Goal: Transaction & Acquisition: Obtain resource

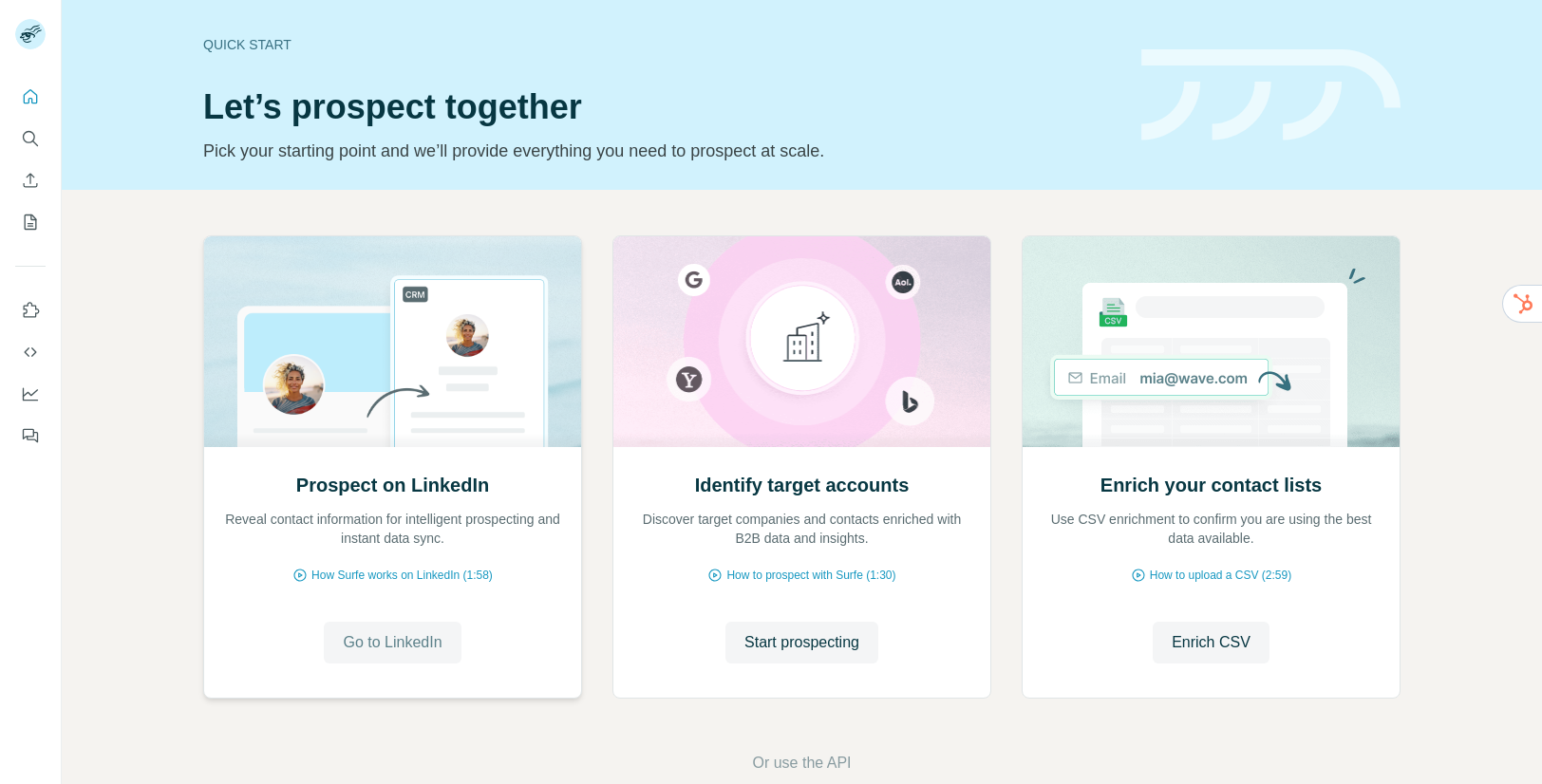
click at [406, 644] on span "Go to LinkedIn" at bounding box center [392, 643] width 99 height 23
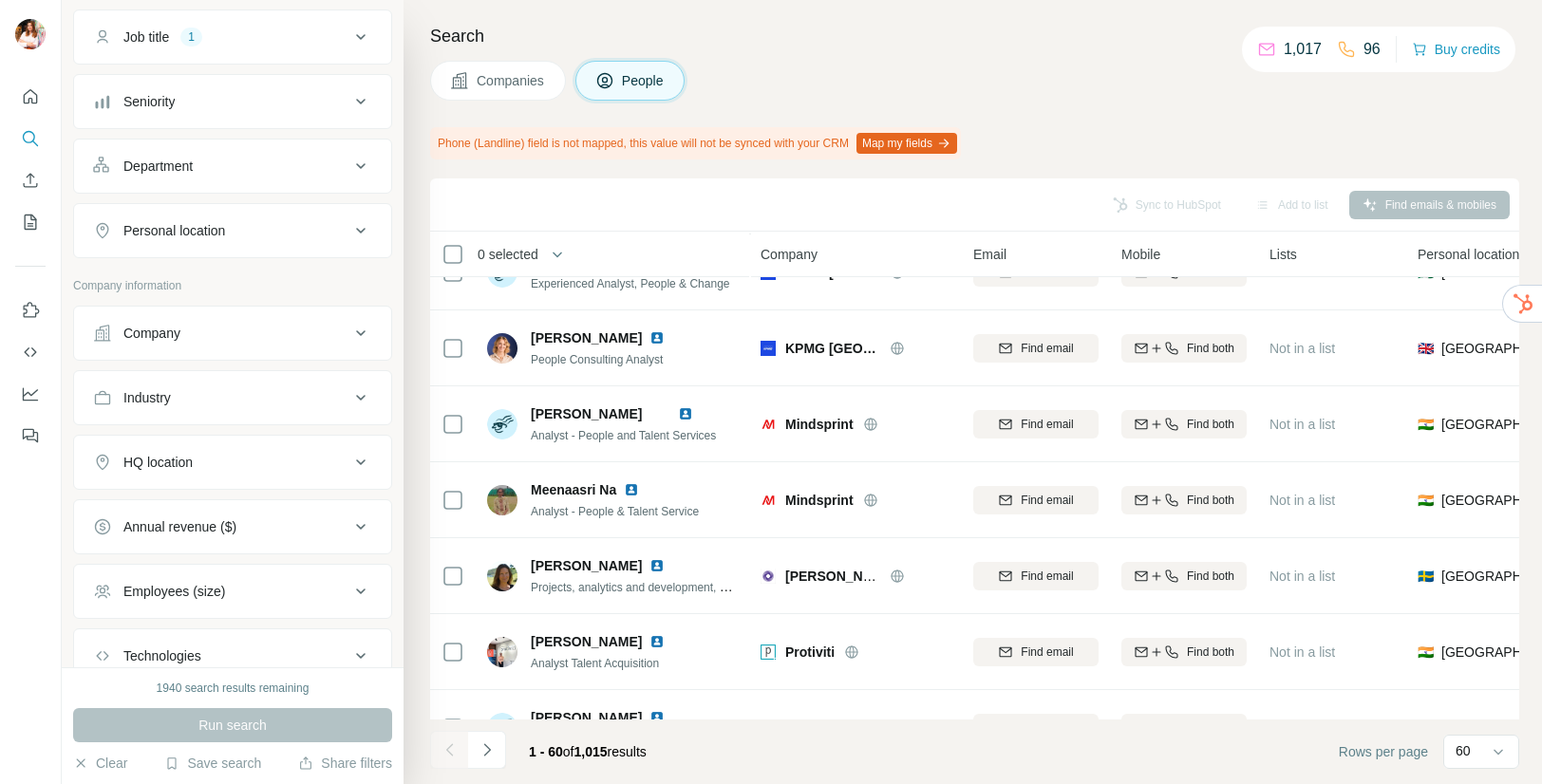
scroll to position [175, 0]
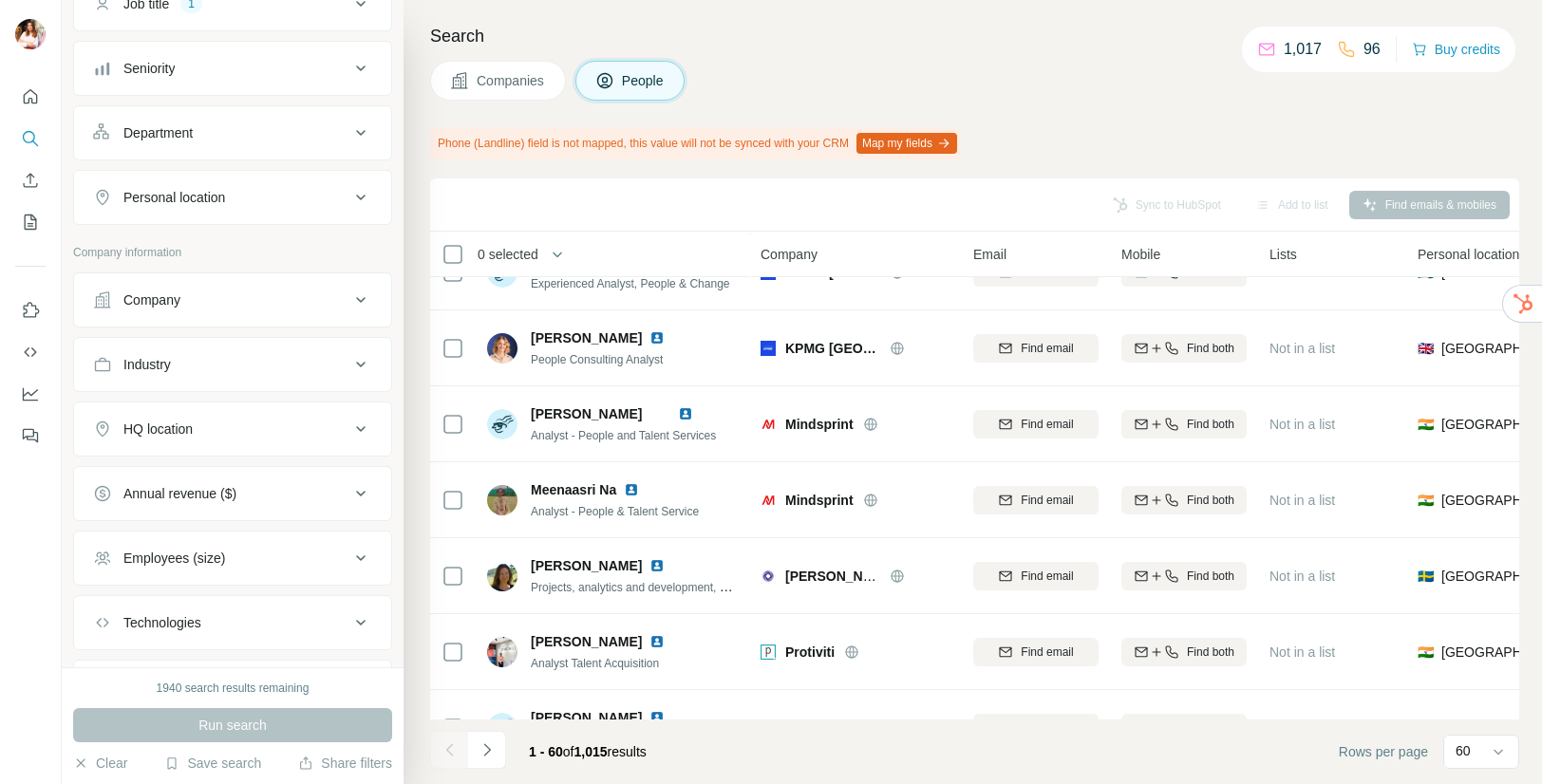
click at [349, 430] on icon at bounding box center [361, 430] width 23 height 23
click at [244, 487] on input "text" at bounding box center [232, 476] width 279 height 34
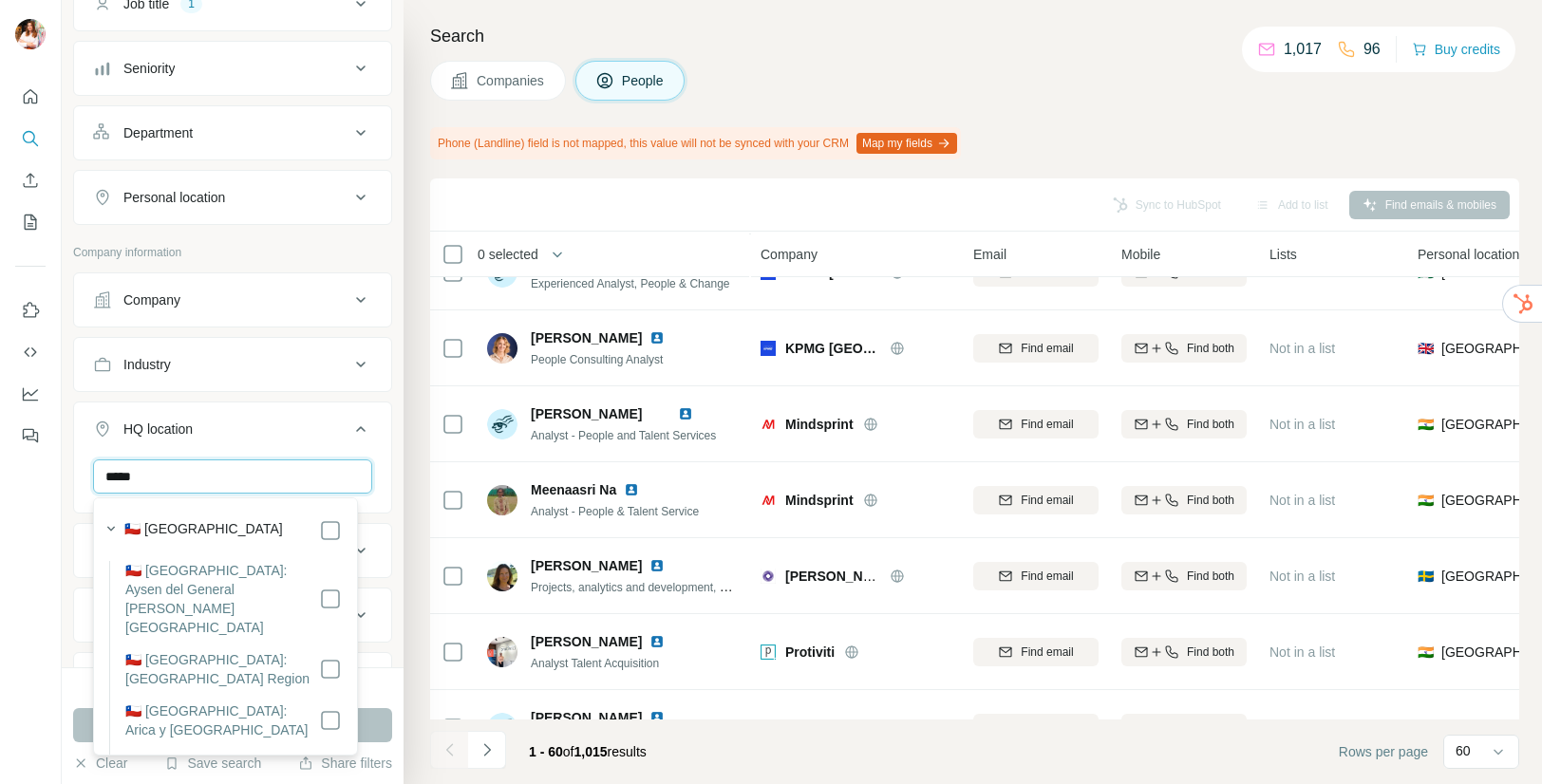
type input "*****"
click at [39, 488] on div at bounding box center [31, 392] width 62 height 784
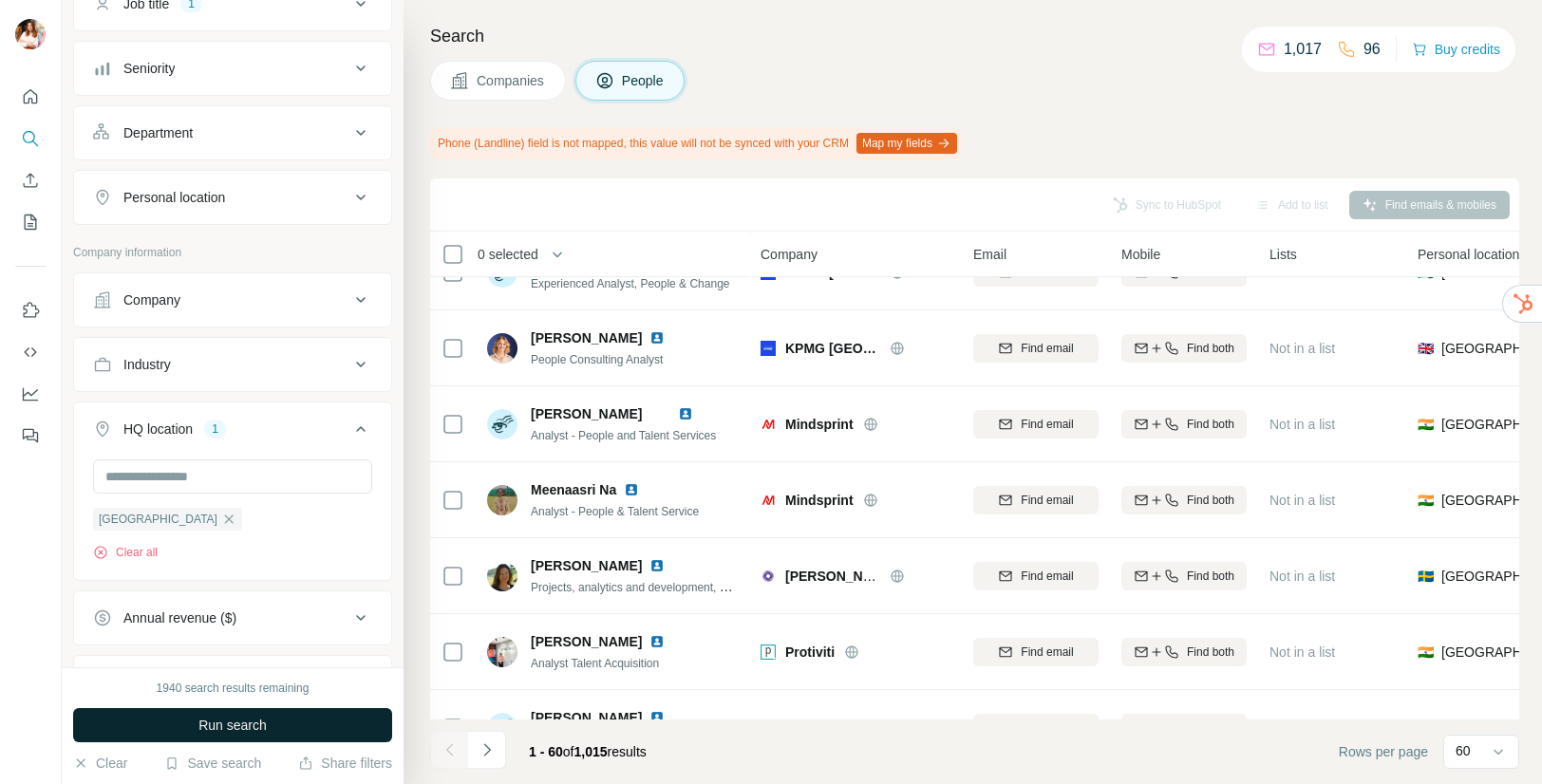
click at [249, 730] on span "Run search" at bounding box center [232, 726] width 69 height 19
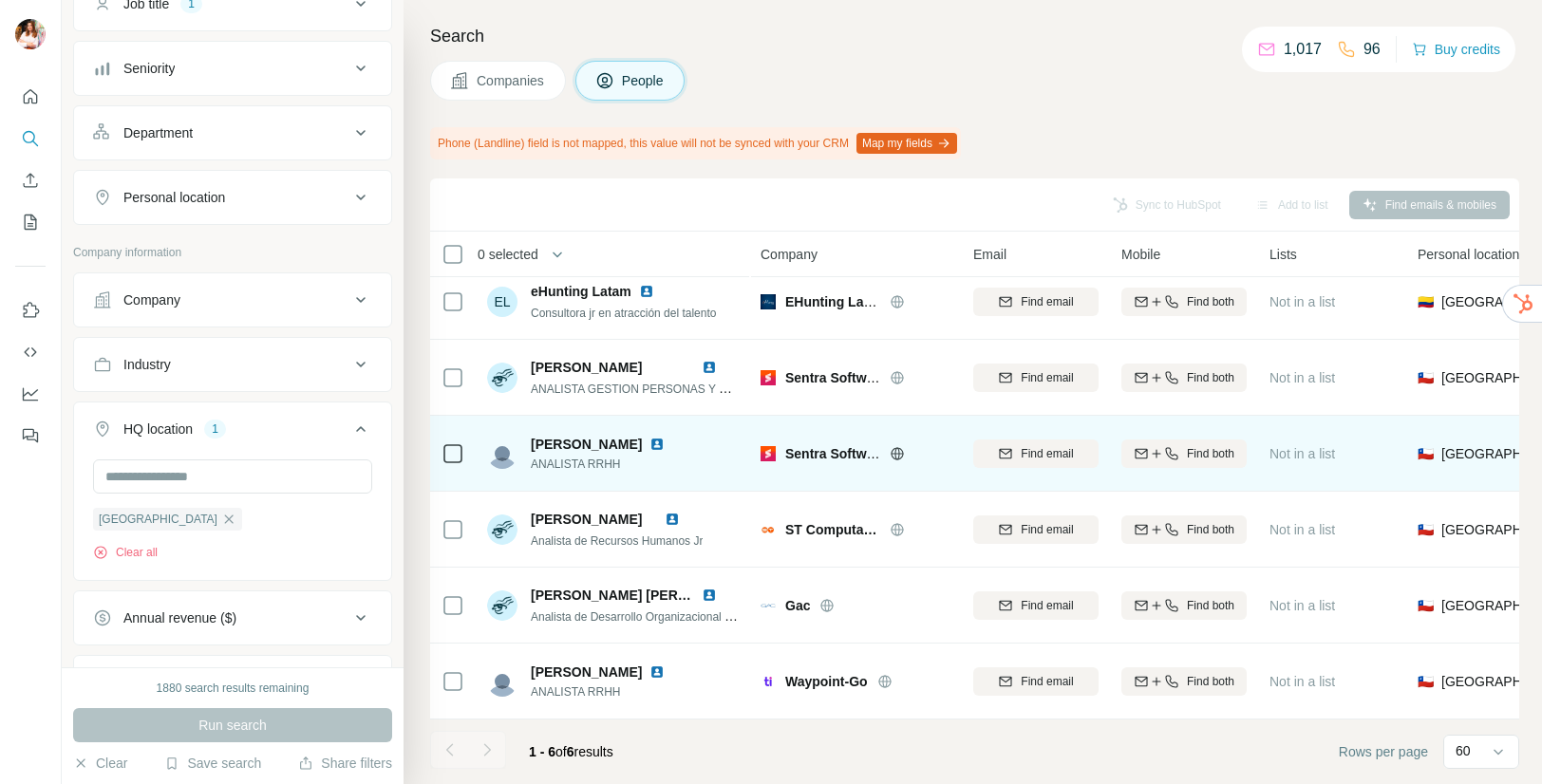
scroll to position [24, 0]
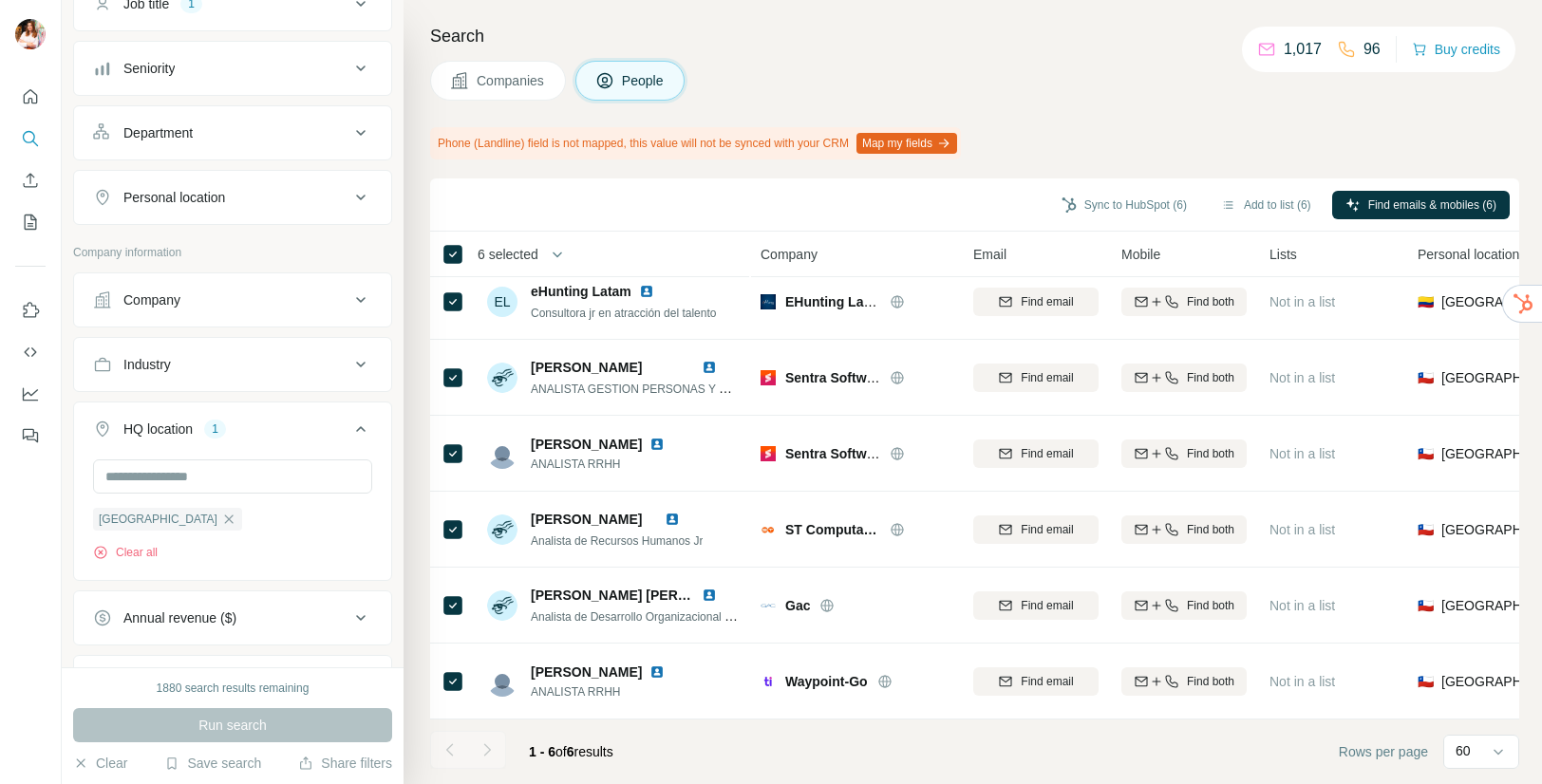
click at [1119, 93] on div "Companies People" at bounding box center [974, 80] width 1089 height 40
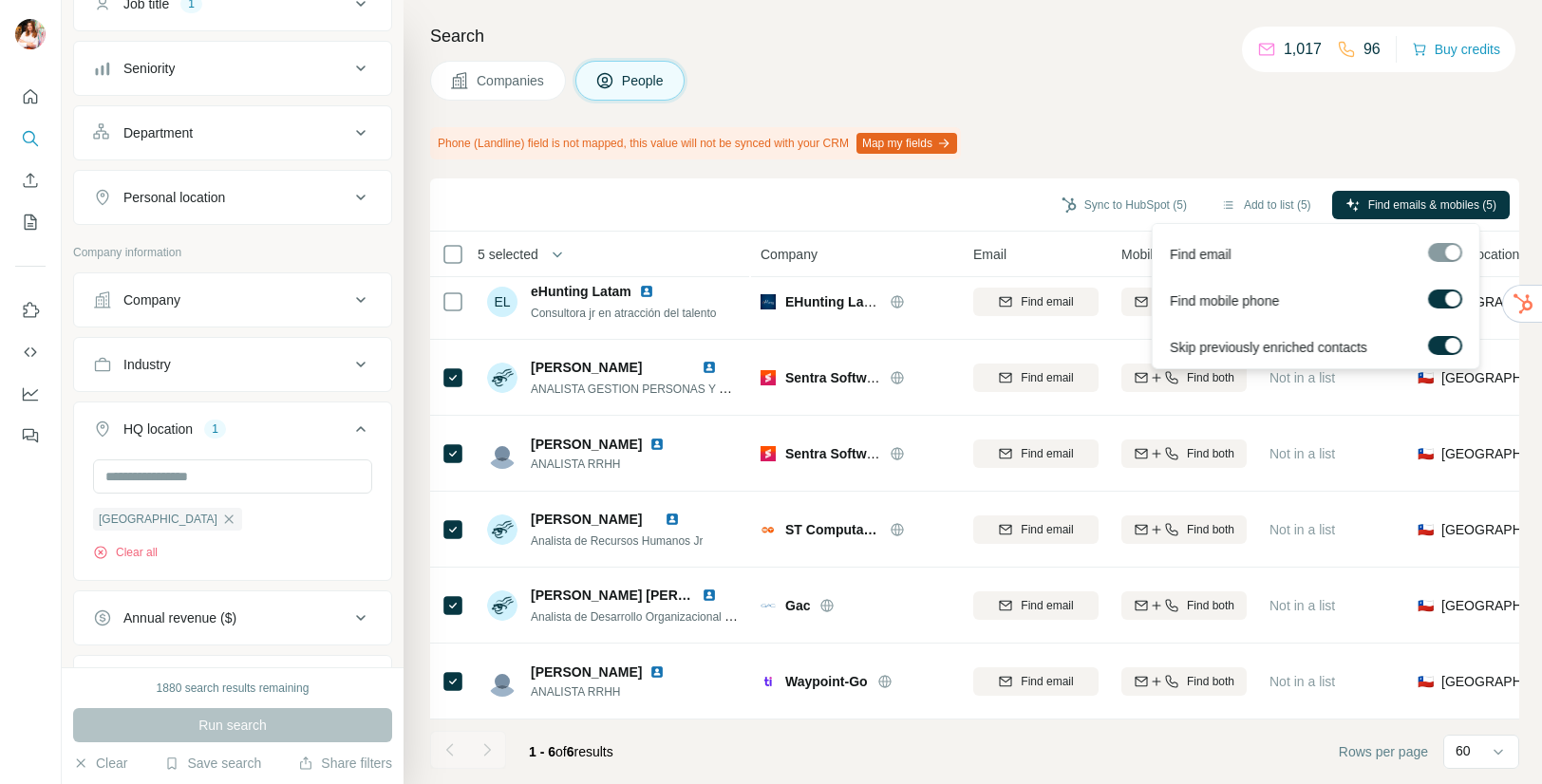
click at [1443, 301] on label at bounding box center [1444, 299] width 34 height 19
click at [1454, 249] on div at bounding box center [1444, 253] width 34 height 19
click at [1445, 214] on button "Find emails (5)" at bounding box center [1447, 204] width 124 height 28
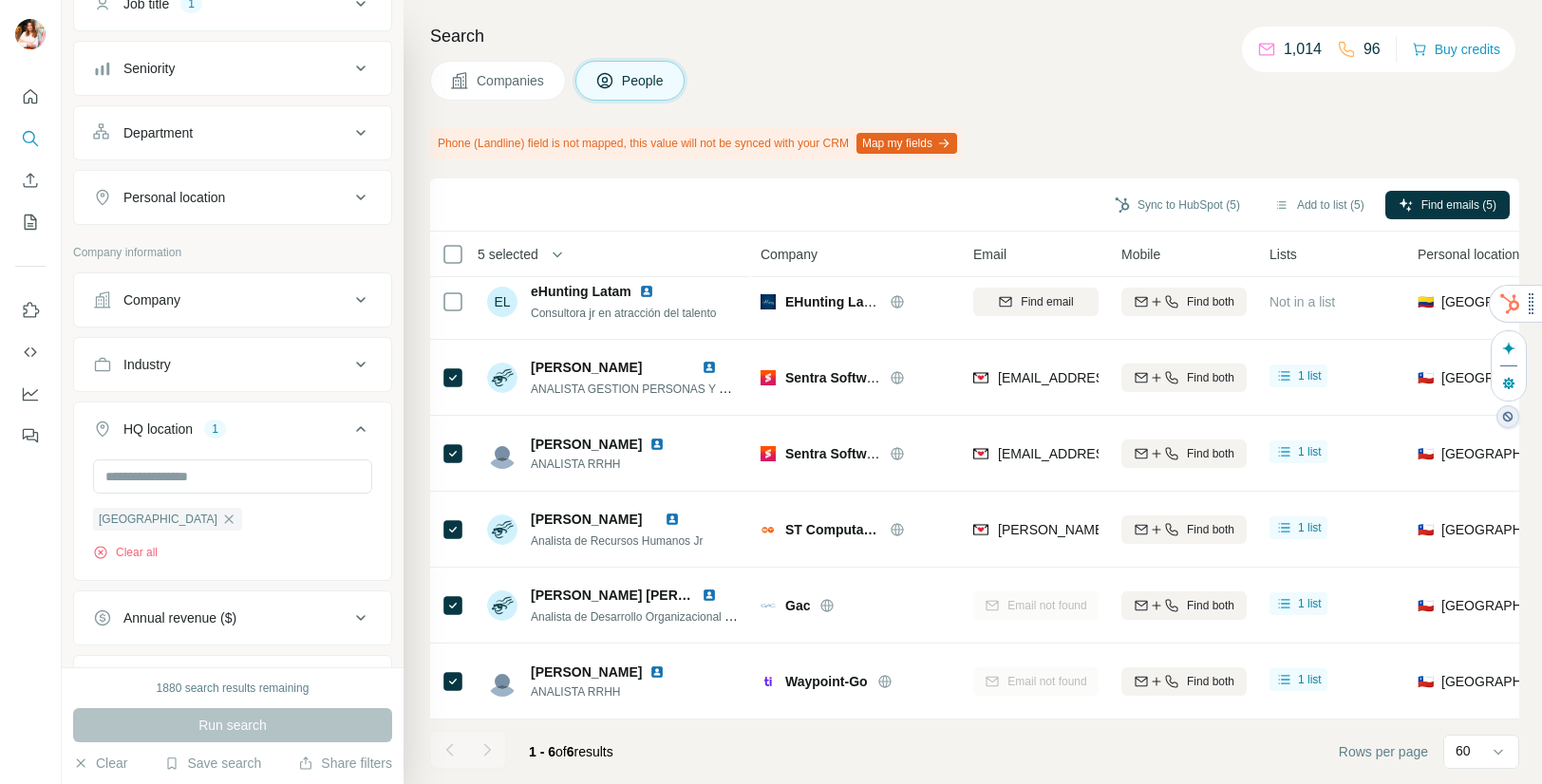
click at [1518, 312] on html "New search Hide Company lookalikes 1 Personal information Job title 1 Seniority…" at bounding box center [771, 392] width 1542 height 784
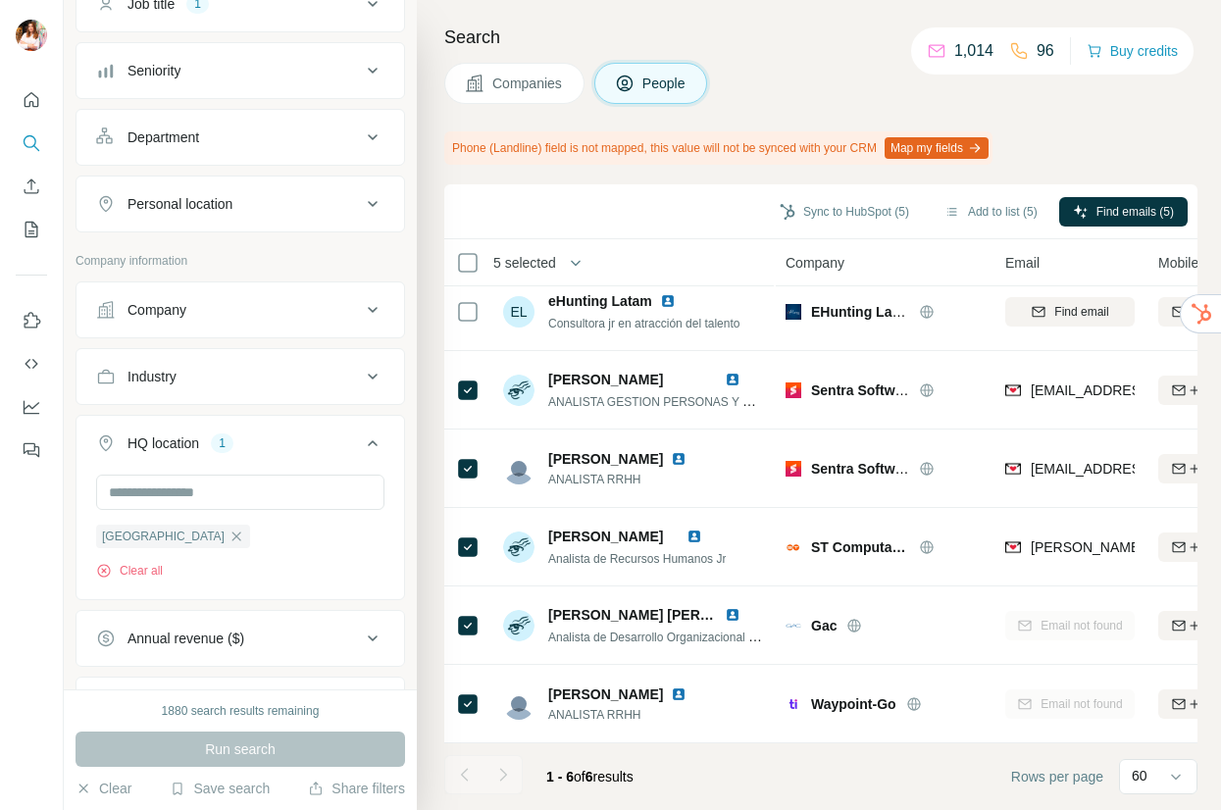
click at [1174, 123] on div "Search Companies People Phone (Landline) field is not mapped, this value will n…" at bounding box center [819, 405] width 804 height 810
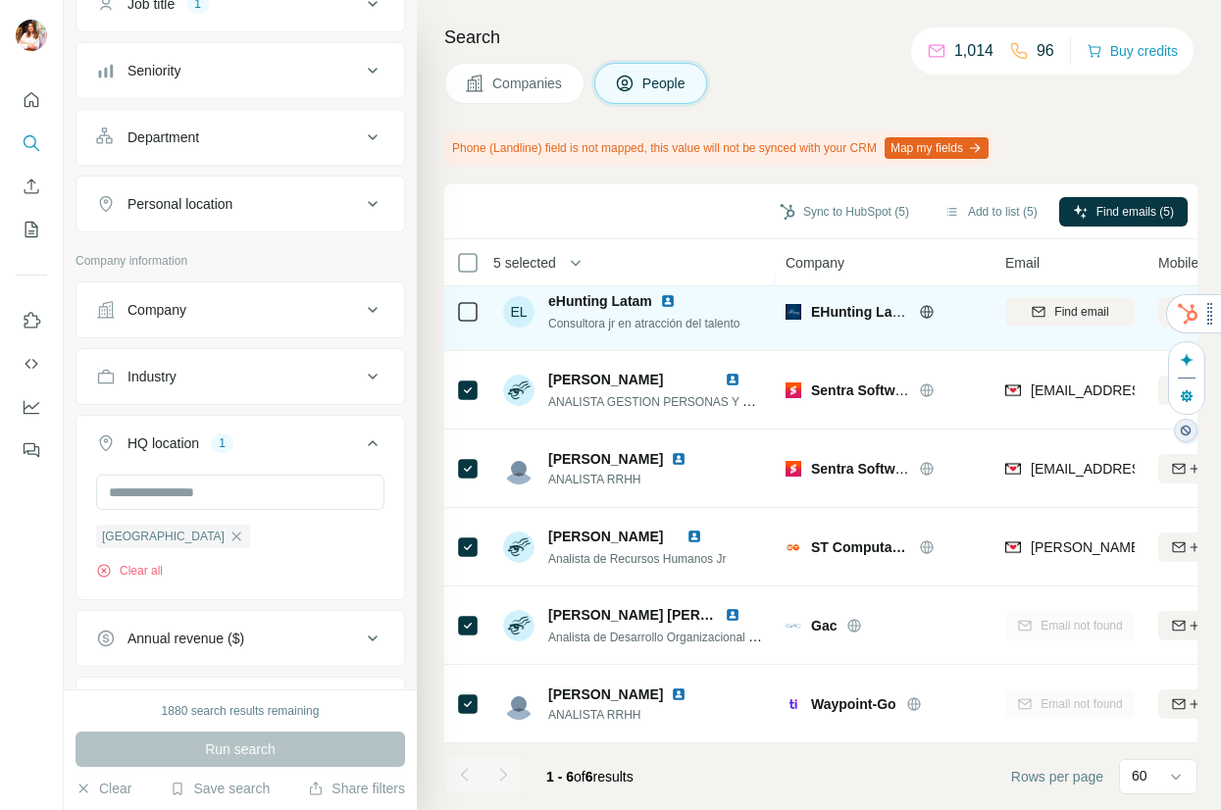
click at [1202, 324] on html "New search Hide Company lookalikes 1 Personal information Job title 1 Seniority…" at bounding box center [610, 405] width 1221 height 810
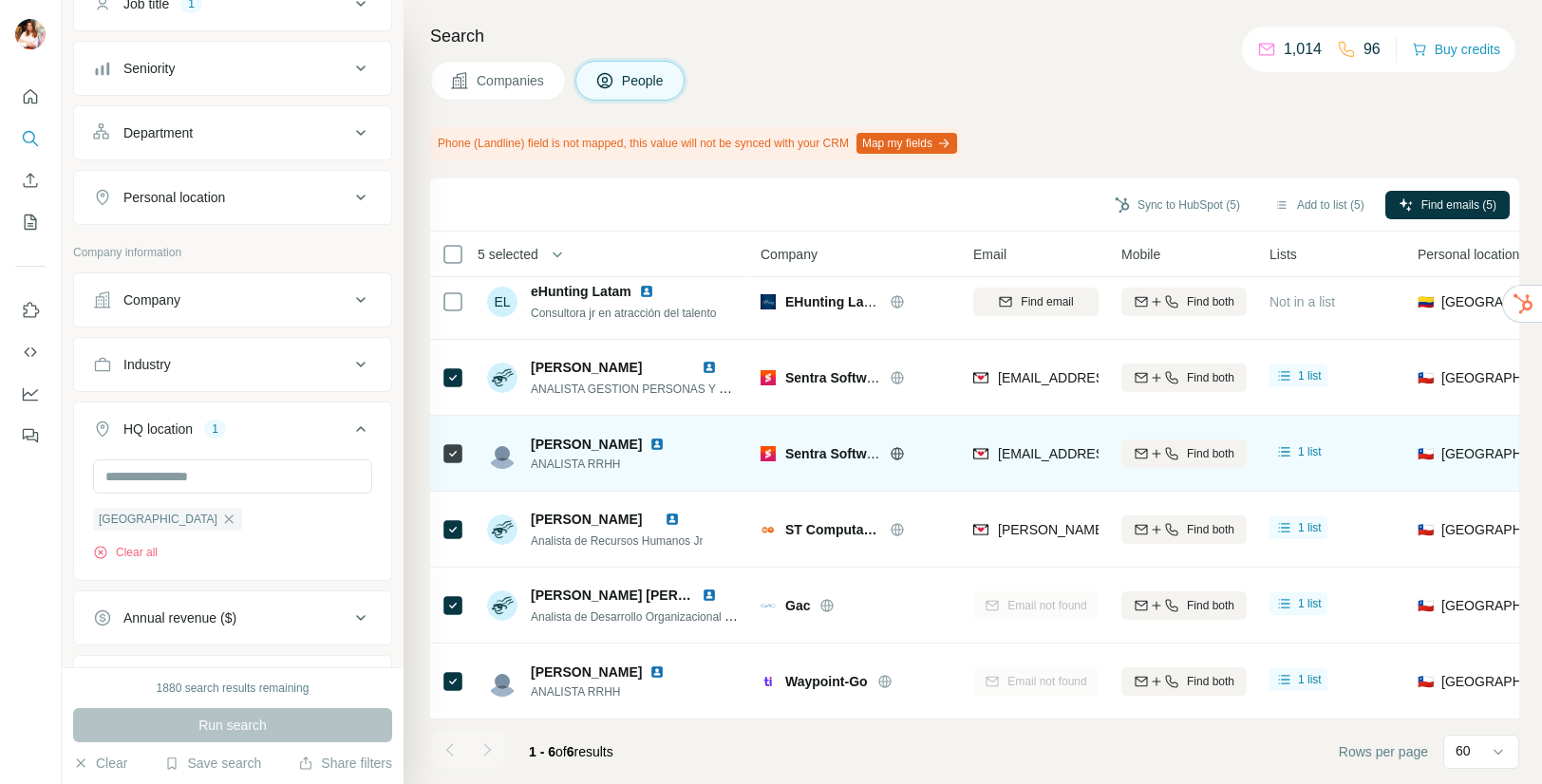
scroll to position [20, 0]
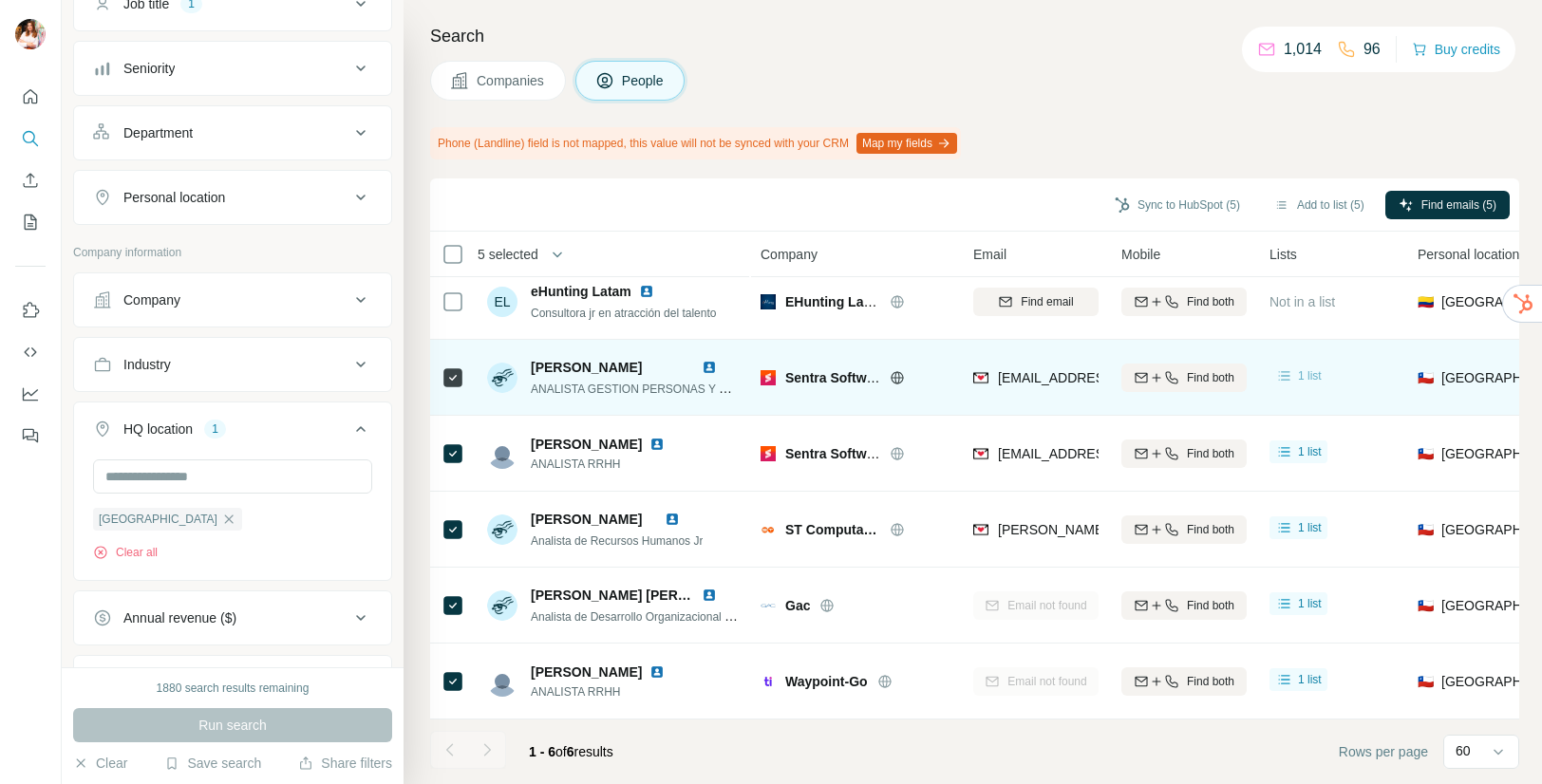
click at [1293, 375] on icon at bounding box center [1285, 377] width 19 height 19
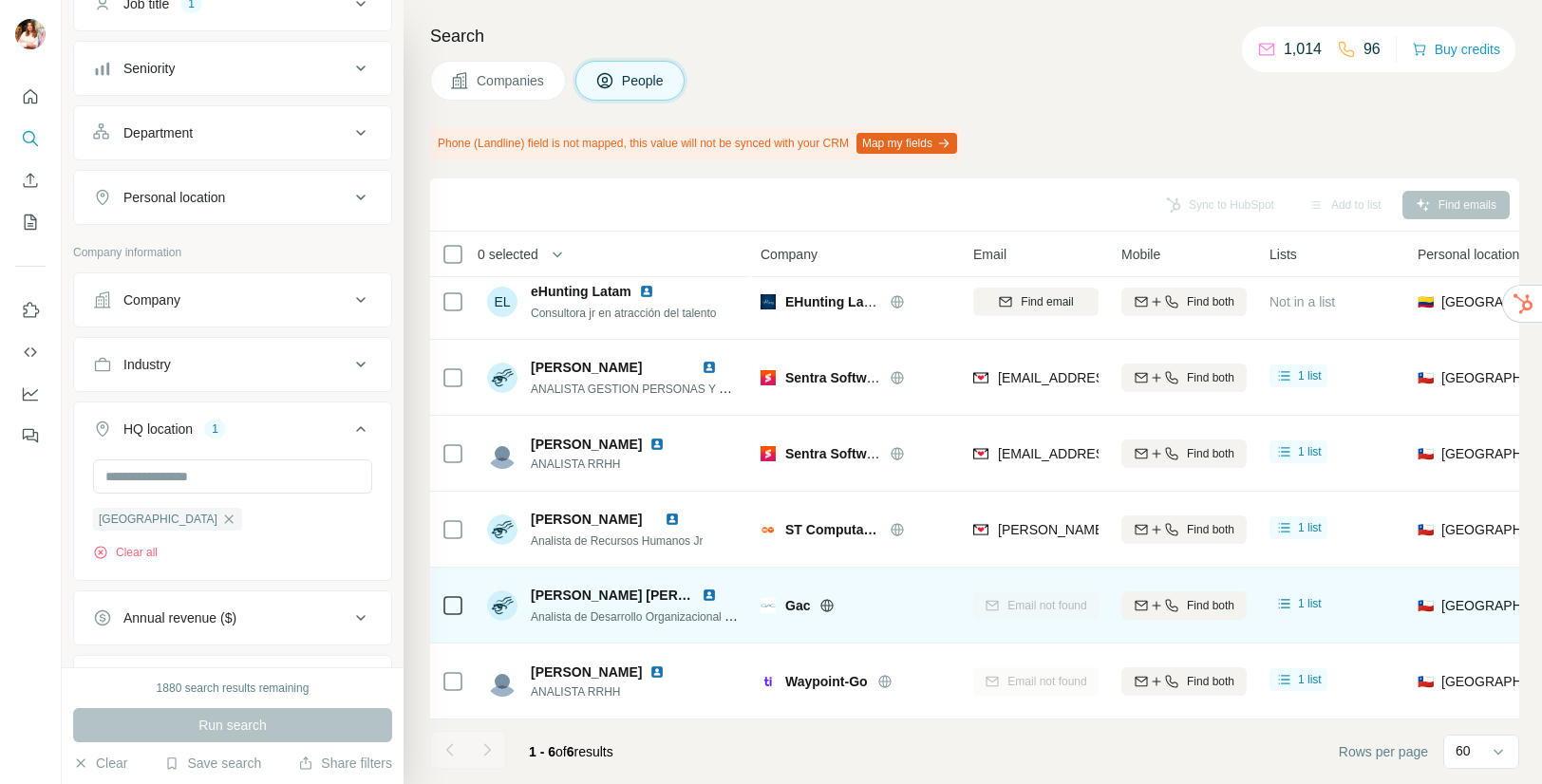
click at [708, 588] on img at bounding box center [710, 595] width 15 height 15
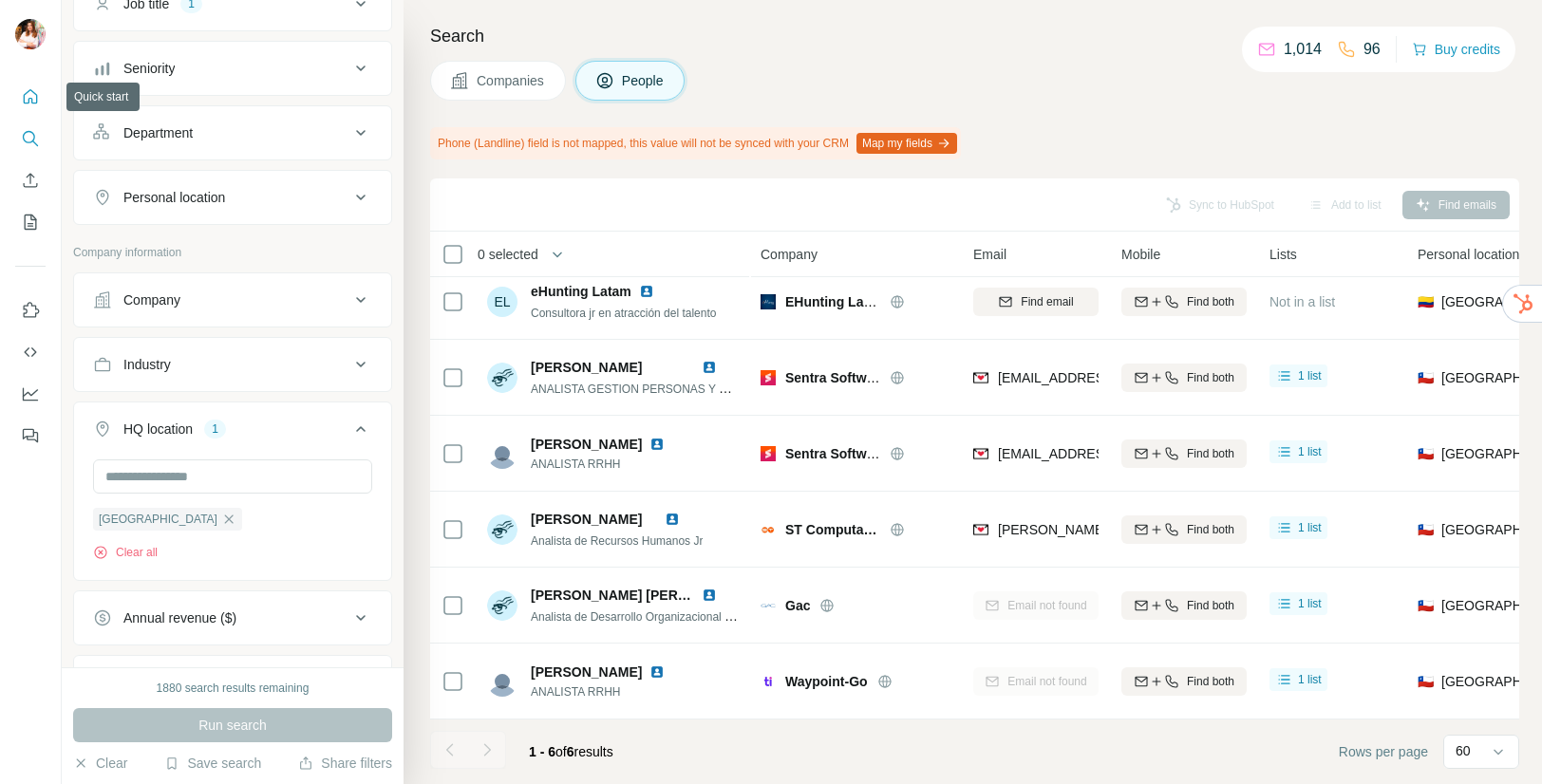
click at [35, 95] on icon "Quick start" at bounding box center [31, 97] width 19 height 19
click at [31, 182] on icon "Enrich CSV" at bounding box center [31, 181] width 19 height 19
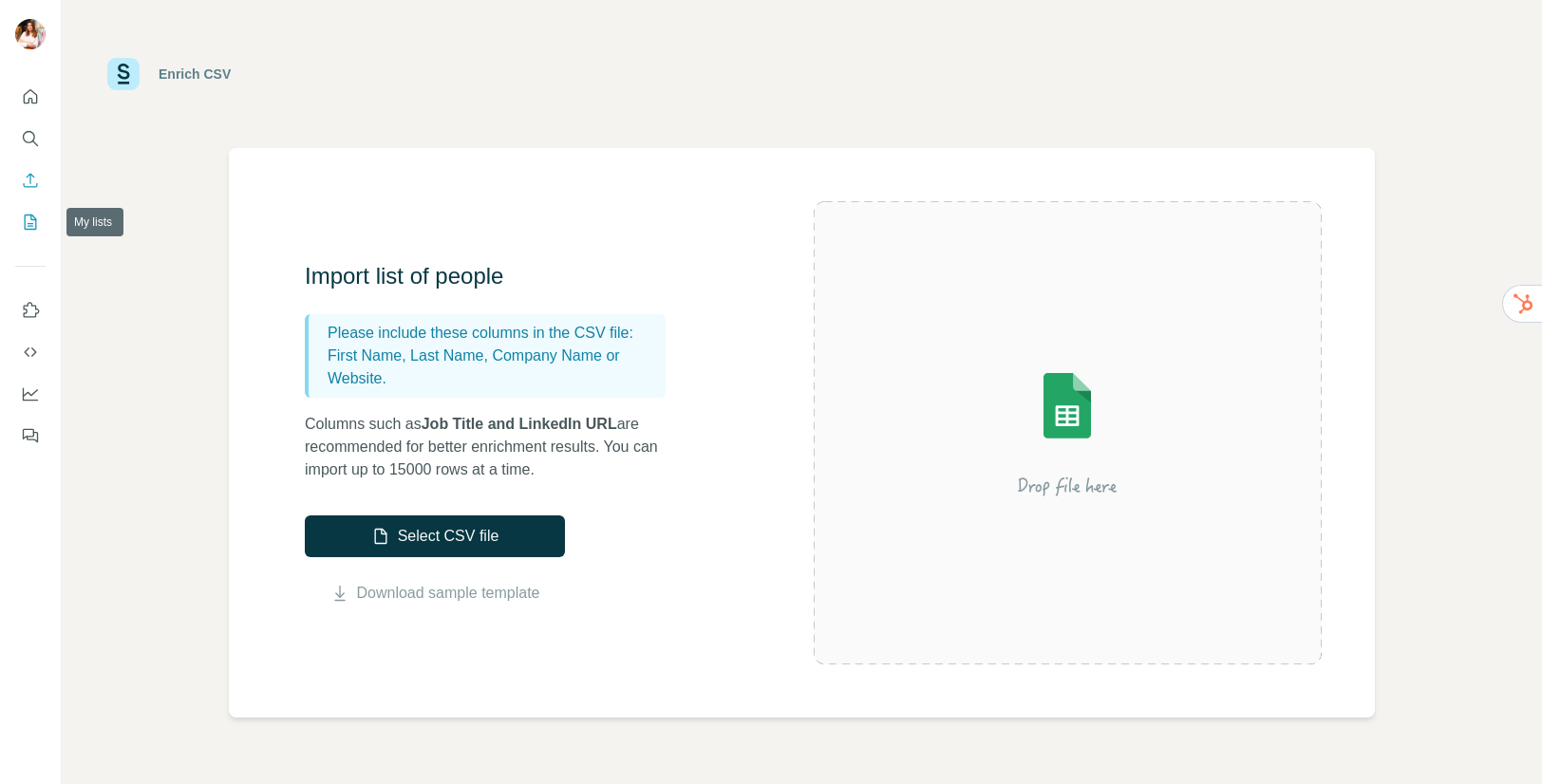
click at [27, 222] on icon "My lists" at bounding box center [31, 223] width 19 height 19
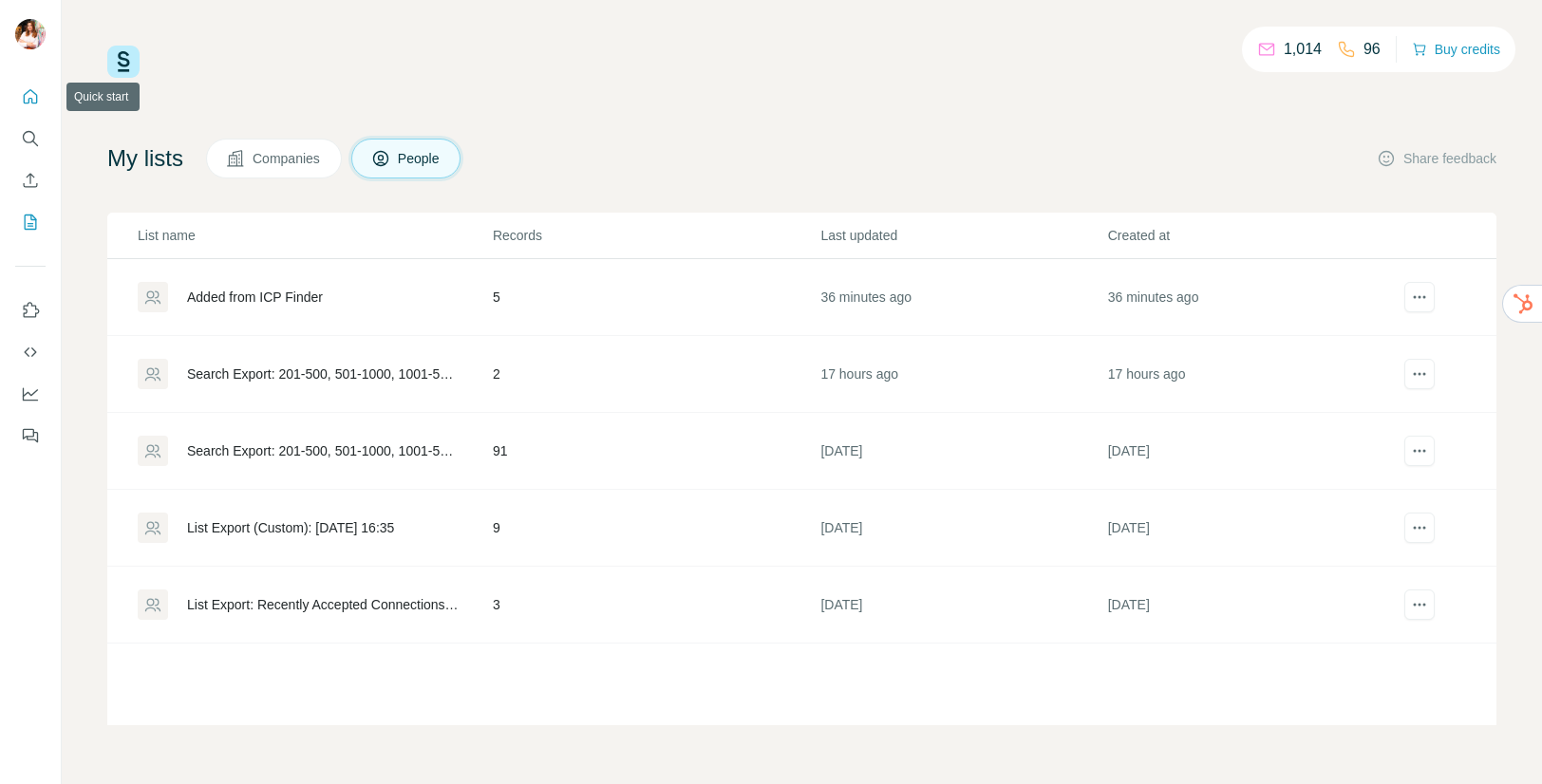
click at [31, 89] on icon "Quick start" at bounding box center [31, 97] width 19 height 19
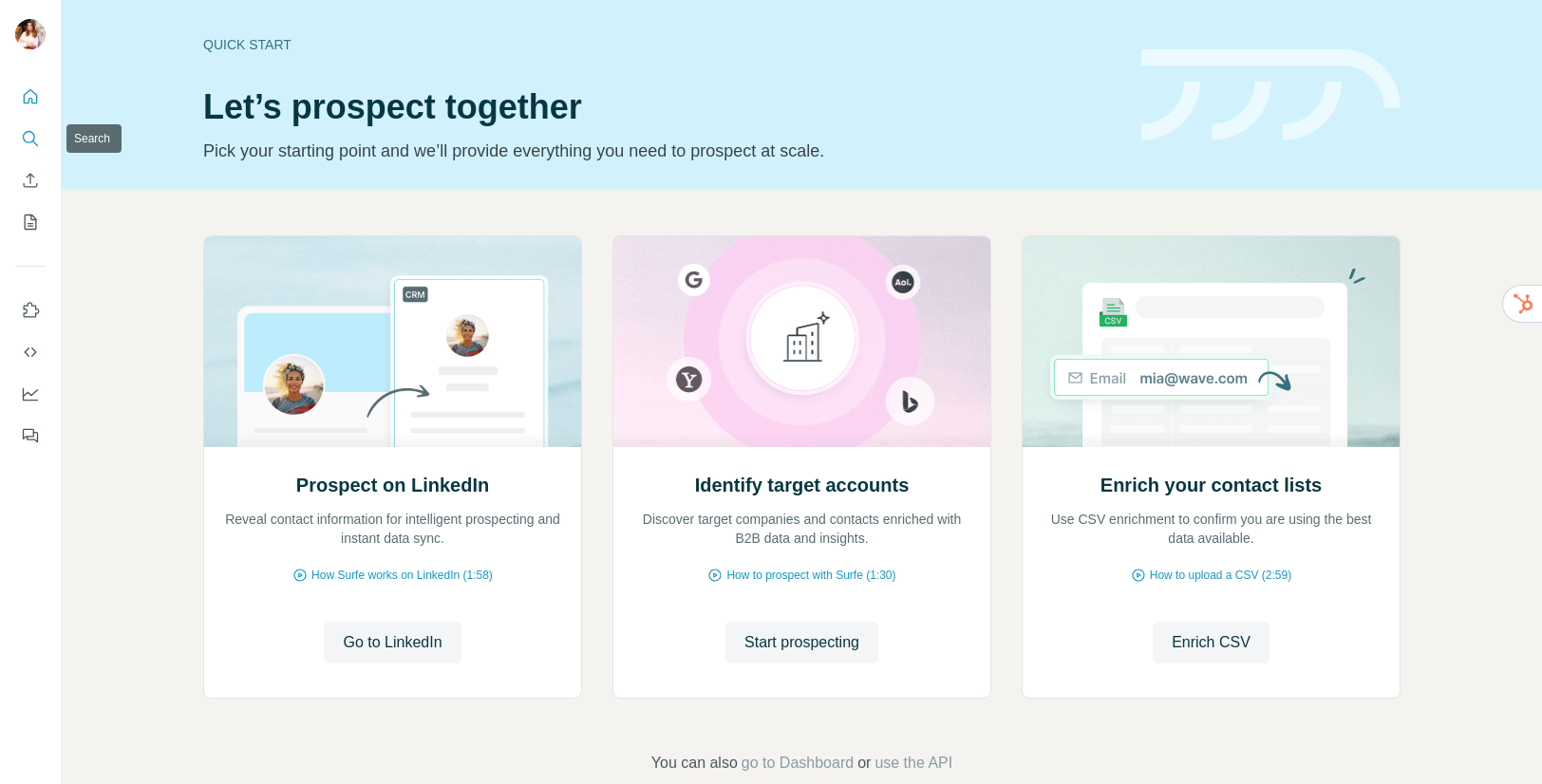
click at [24, 139] on icon "Search" at bounding box center [29, 136] width 13 height 13
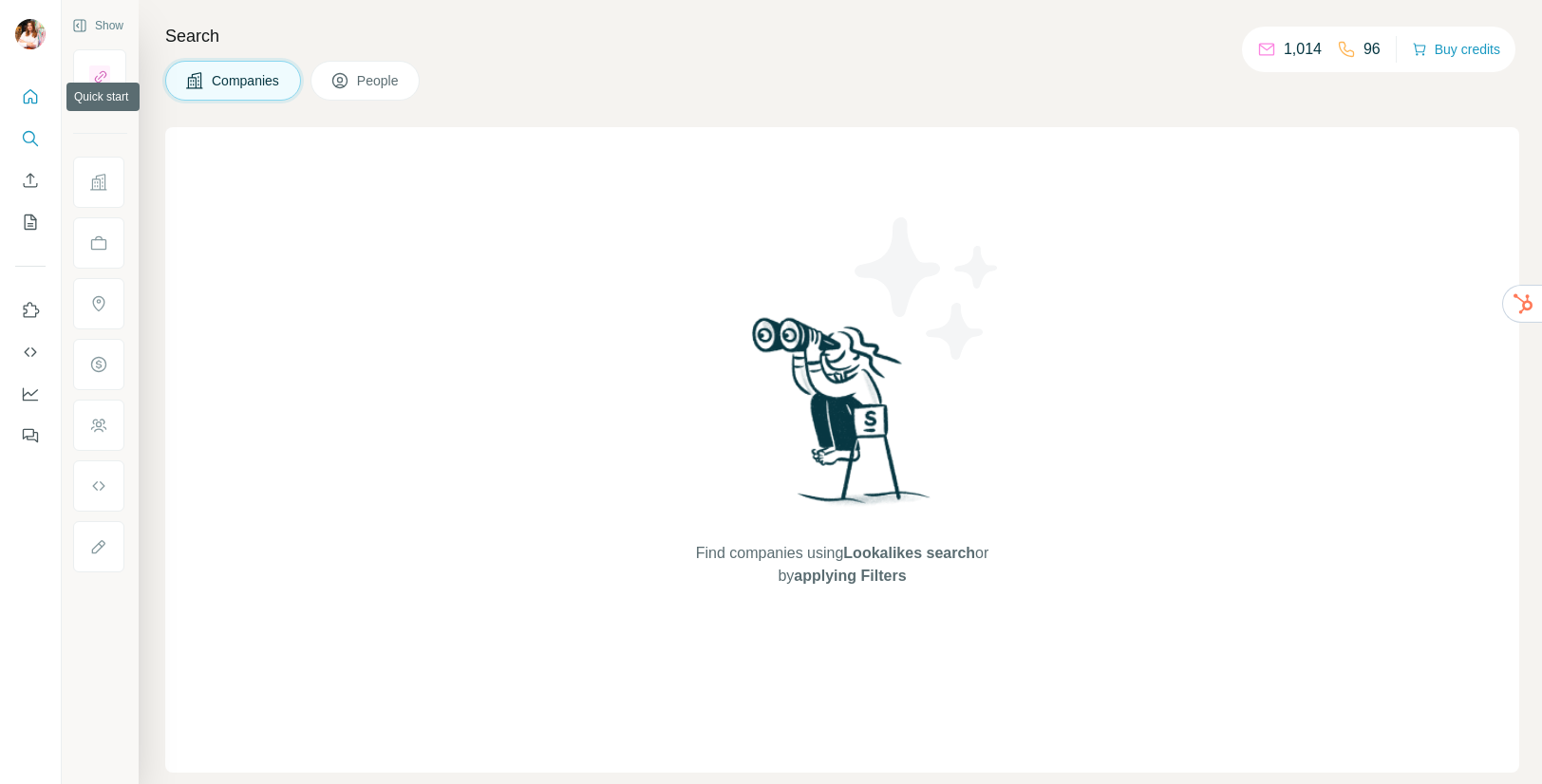
click at [28, 96] on icon "Quick start" at bounding box center [31, 97] width 19 height 19
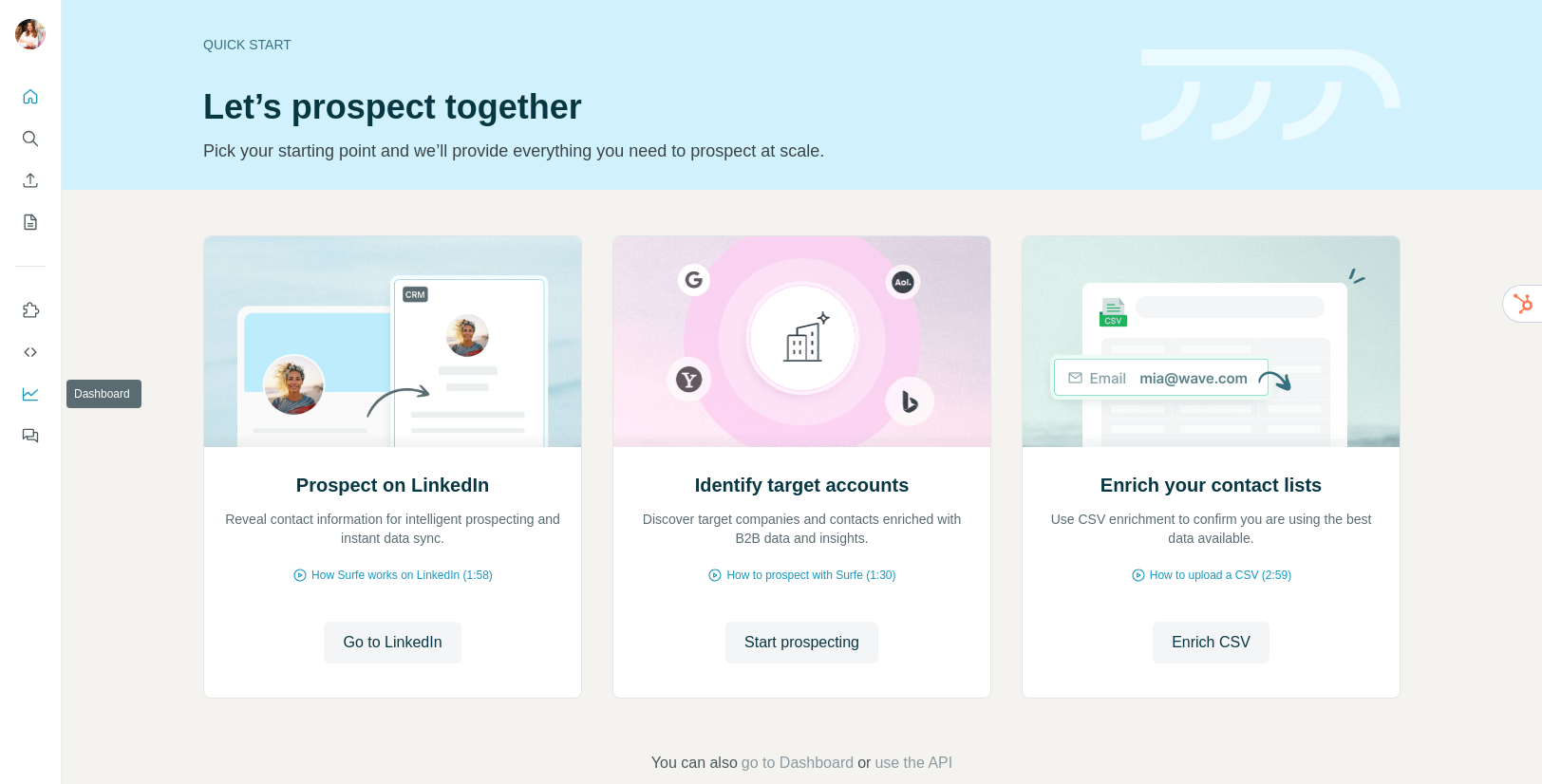
click at [26, 393] on icon "Dashboard" at bounding box center [31, 393] width 15 height 8
